Goal: Task Accomplishment & Management: Manage account settings

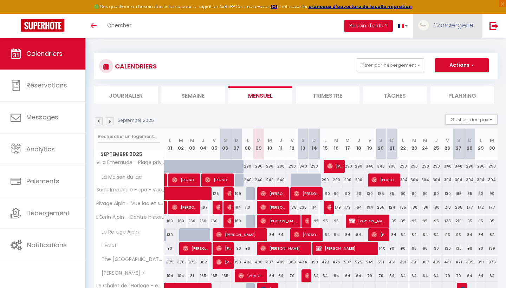
click at [447, 24] on span "Conciergerie" at bounding box center [453, 25] width 40 height 9
click at [445, 49] on link "Paramètres" at bounding box center [454, 49] width 52 height 12
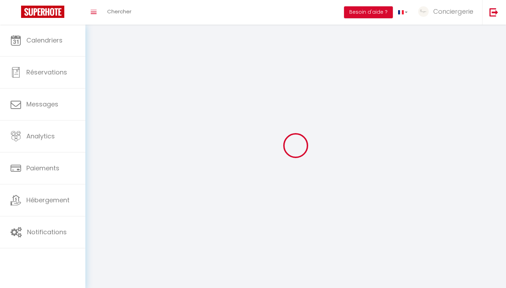
type input "Conciergerie"
type input "Alpine"
type input "0642292231"
type input "[STREET_ADDRESS][PERSON_NAME]"
type input "73000"
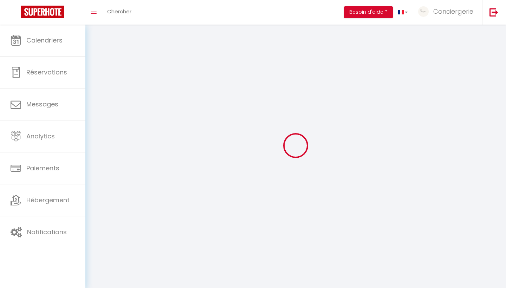
type input "[GEOGRAPHIC_DATA]"
type input "bByQrzPsjf3oex3tm4UIWQFAW"
type input "2wbW122ZTnjBGBRF84SvGRtDh"
select select "1"
select select "28"
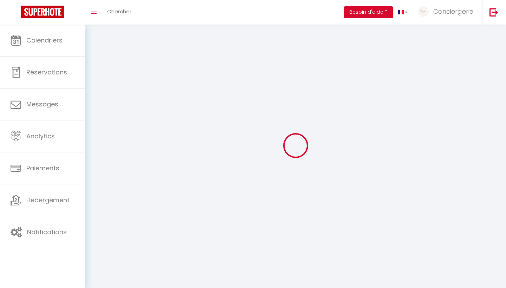
select select "fr"
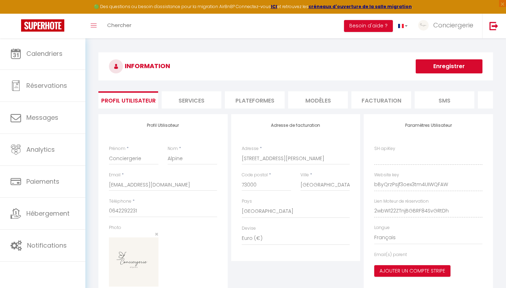
type input "bByQrzPsjf3oex3tm4UIWQFAW"
type input "2wbW122ZTnjBGBRF84SvGRtDh"
type input "[URL][DOMAIN_NAME]"
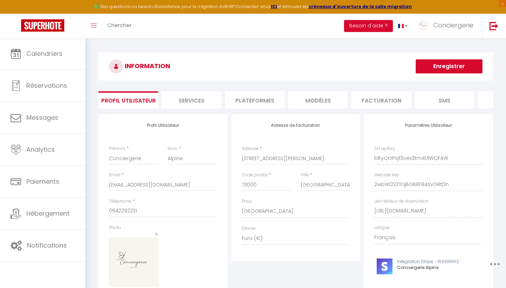
click at [258, 110] on div "INFORMATION Enregistrer Profil Utilisateur Services Plateformes MODÈLES Factura…" at bounding box center [295, 187] width 395 height 270
click at [265, 93] on li "Plateformes" at bounding box center [255, 99] width 60 height 17
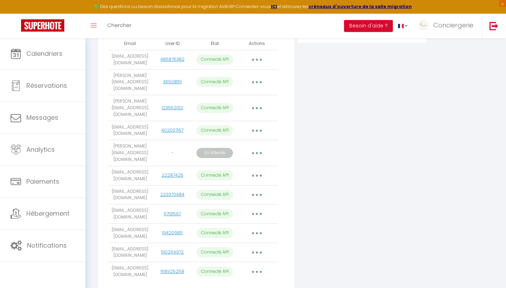
scroll to position [174, 0]
drag, startPoint x: 143, startPoint y: 136, endPoint x: 110, endPoint y: 130, distance: 33.2
click at [110, 140] on td "[PERSON_NAME][EMAIL_ADDRESS][DOMAIN_NAME]" at bounding box center [130, 153] width 42 height 26
copy td "[PERSON_NAME][EMAIL_ADDRESS][DOMAIN_NAME]"
click at [258, 147] on button "button" at bounding box center [257, 152] width 20 height 11
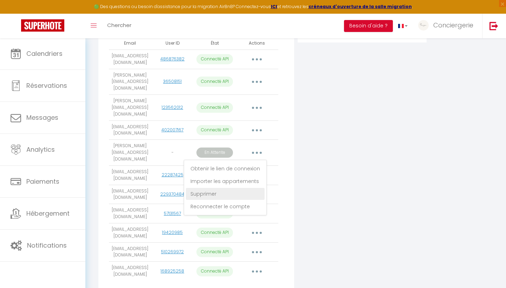
click at [227, 188] on link "Supprimer" at bounding box center [225, 194] width 79 height 12
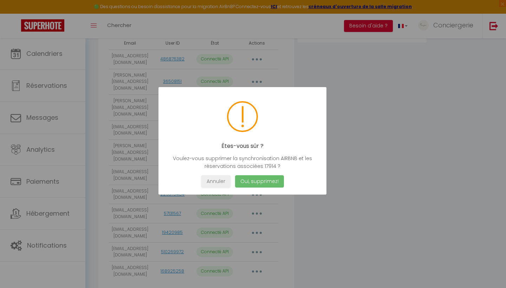
click at [264, 180] on button "Oui, supprimez!" at bounding box center [259, 181] width 49 height 12
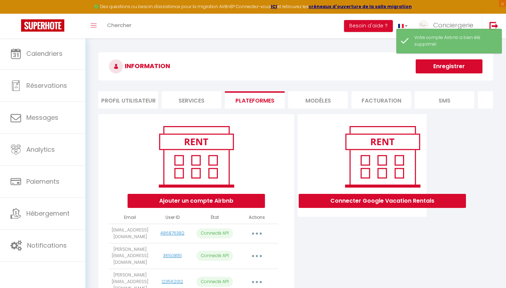
scroll to position [0, 0]
click at [226, 204] on button "Ajouter un compte Airbnb" at bounding box center [196, 201] width 137 height 14
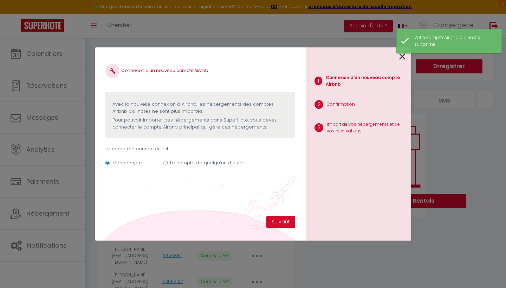
click at [186, 159] on div "Mon compte Le compte de quelqu'un d'autre" at bounding box center [200, 165] width 190 height 24
click at [167, 161] on div "Mon compte Le compte de quelqu'un d'autre" at bounding box center [200, 165] width 190 height 24
click at [165, 161] on input "Le compte de quelqu'un d'autre" at bounding box center [165, 163] width 5 height 5
radio input "true"
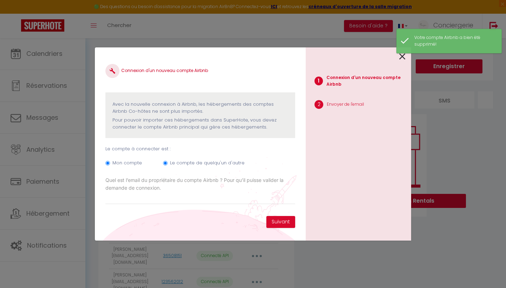
radio input "false"
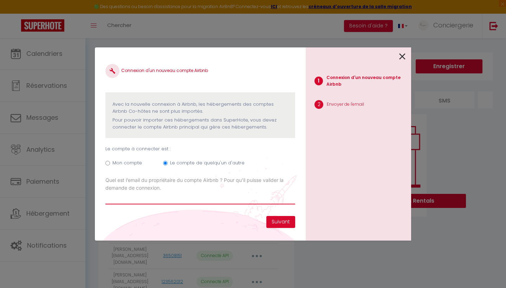
paste input "[PERSON_NAME][EMAIL_ADDRESS][DOMAIN_NAME]"
type input "[PERSON_NAME][EMAIL_ADDRESS][DOMAIN_NAME]"
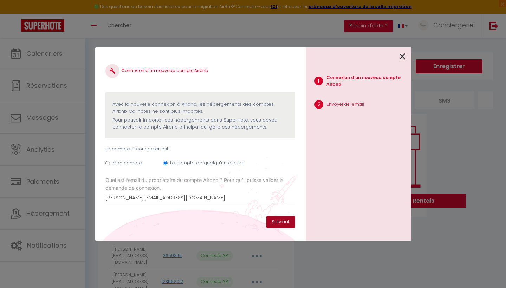
click at [277, 218] on button "Suivant" at bounding box center [280, 222] width 29 height 12
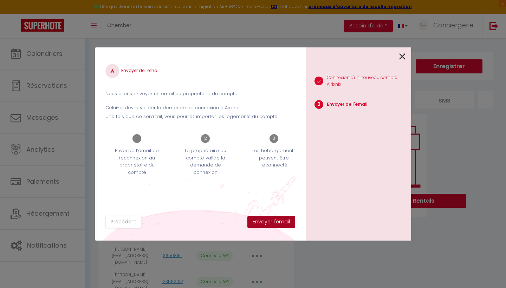
click at [277, 221] on button "Envoyer l'email" at bounding box center [271, 222] width 48 height 12
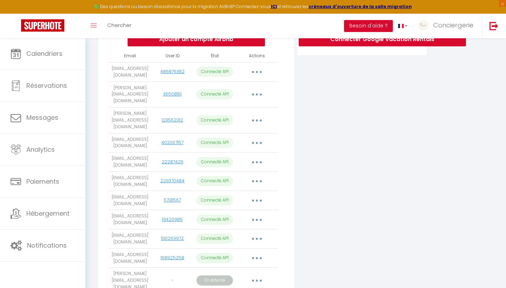
scroll to position [169, 0]
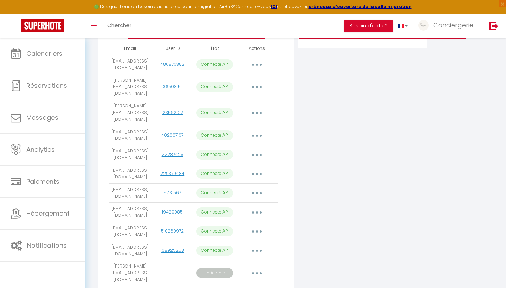
click at [257, 272] on icon "button" at bounding box center [257, 273] width 2 height 2
click at [244, 283] on link "Obtenir le lien de connexion" at bounding box center [225, 289] width 79 height 12
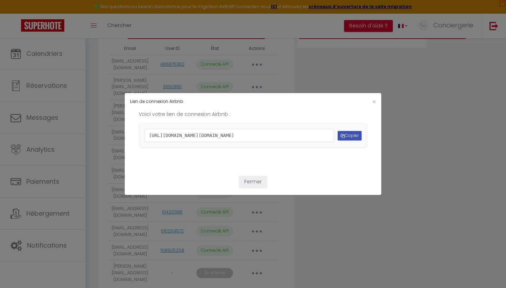
click at [352, 139] on button "Copier" at bounding box center [350, 135] width 24 height 9
click at [348, 135] on button "Copier" at bounding box center [350, 135] width 24 height 9
click at [258, 188] on button "Fermer" at bounding box center [253, 182] width 28 height 12
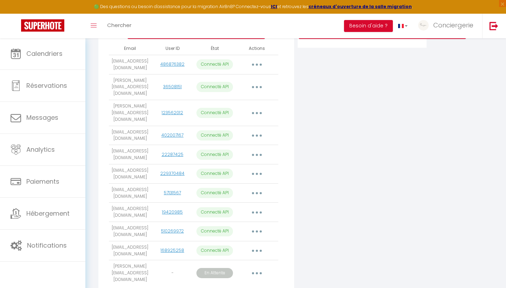
click at [256, 64] on icon "button" at bounding box center [257, 65] width 2 height 2
click at [240, 77] on link "Importer les appartements" at bounding box center [226, 81] width 78 height 12
select select "60292"
select select
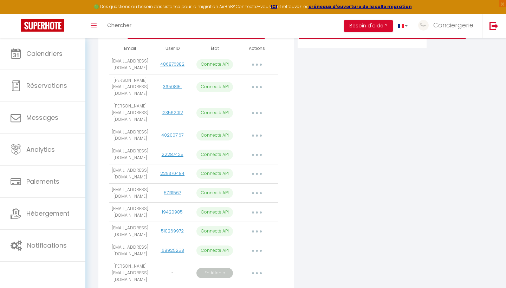
select select "70466"
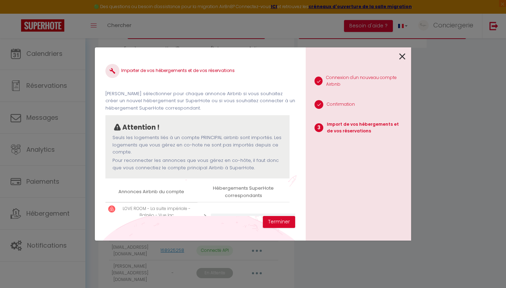
scroll to position [0, 0]
click at [404, 53] on icon at bounding box center [402, 56] width 6 height 11
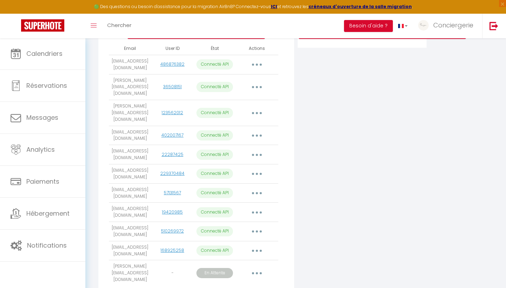
click at [261, 268] on button "button" at bounding box center [257, 273] width 20 height 11
click at [303, 242] on div "Connecter Google Vacation Rentals" at bounding box center [362, 124] width 133 height 359
drag, startPoint x: 144, startPoint y: 251, endPoint x: 112, endPoint y: 246, distance: 32.4
click at [112, 260] on td "[PERSON_NAME][EMAIL_ADDRESS][DOMAIN_NAME]" at bounding box center [130, 273] width 42 height 26
copy td "[PERSON_NAME][EMAIL_ADDRESS][DOMAIN_NAME]"
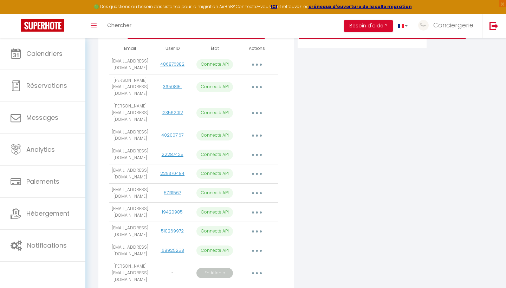
click at [257, 272] on icon "button" at bounding box center [257, 273] width 2 height 2
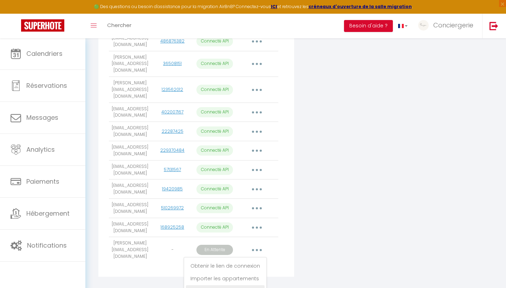
click at [221, 285] on link "Supprimer" at bounding box center [225, 291] width 79 height 12
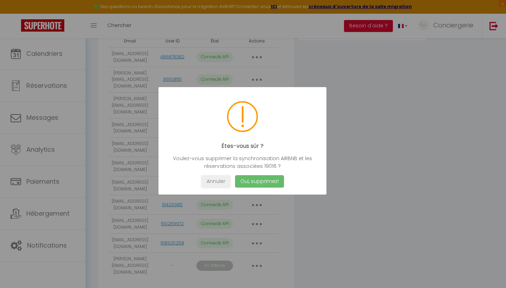
click at [275, 185] on button "Oui, supprimez!" at bounding box center [259, 181] width 49 height 12
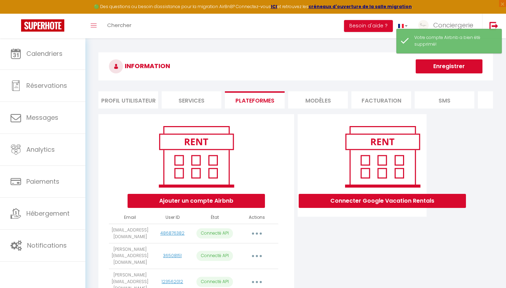
scroll to position [0, 0]
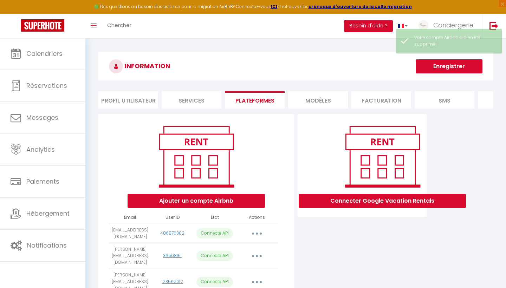
click at [212, 202] on button "Ajouter un compte Airbnb" at bounding box center [196, 201] width 137 height 14
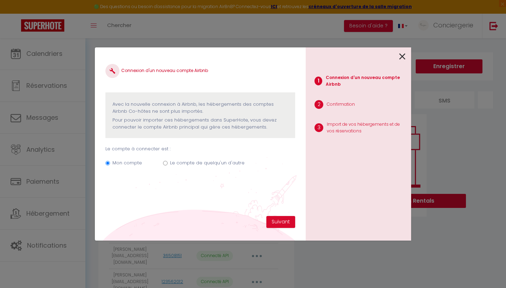
click at [163, 163] on input "Le compte de quelqu'un d'autre" at bounding box center [165, 163] width 5 height 5
radio input "true"
radio input "false"
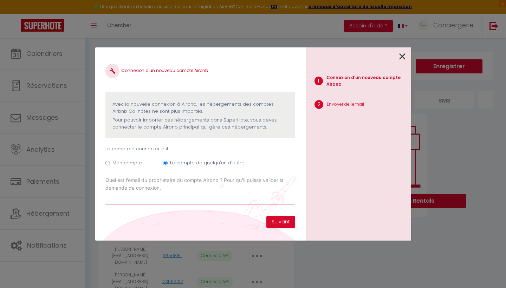
click at [174, 198] on input "Email connexion Airbnb" at bounding box center [200, 198] width 190 height 13
paste input "[PERSON_NAME][EMAIL_ADDRESS][DOMAIN_NAME]"
type input "[PERSON_NAME][EMAIL_ADDRESS][DOMAIN_NAME]"
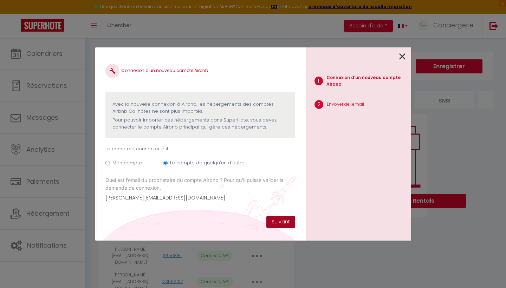
click at [285, 222] on button "Suivant" at bounding box center [280, 222] width 29 height 12
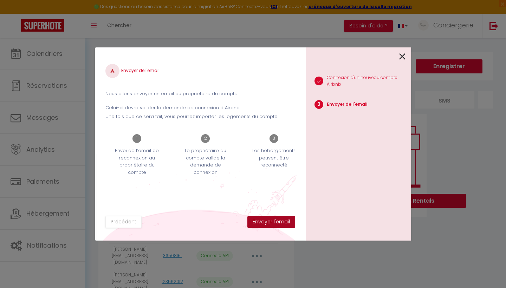
click at [283, 222] on button "Envoyer l'email" at bounding box center [271, 222] width 48 height 12
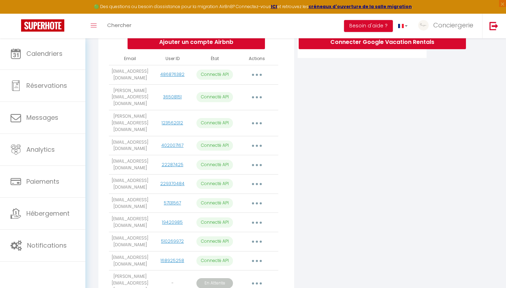
scroll to position [159, 0]
drag, startPoint x: 144, startPoint y: 262, endPoint x: 110, endPoint y: 258, distance: 34.0
click at [110, 271] on td "[PERSON_NAME][EMAIL_ADDRESS][DOMAIN_NAME]" at bounding box center [130, 284] width 42 height 26
copy td "[PERSON_NAME][EMAIL_ADDRESS][DOMAIN_NAME]"
